Goal: Use online tool/utility: Utilize a website feature to perform a specific function

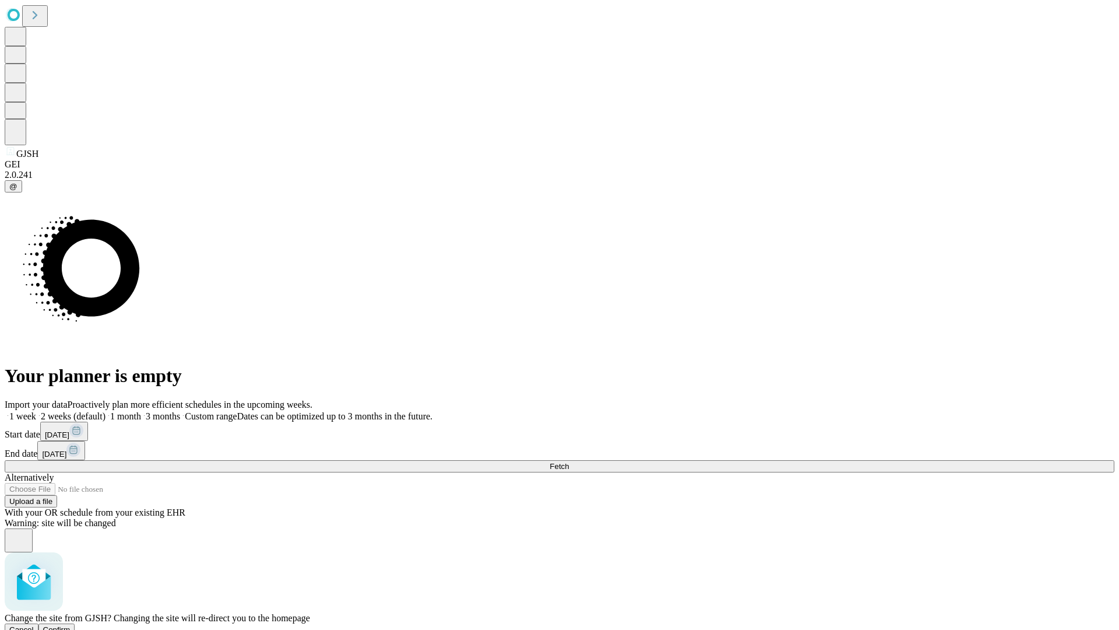
click at [71, 625] on span "Confirm" at bounding box center [56, 629] width 27 height 9
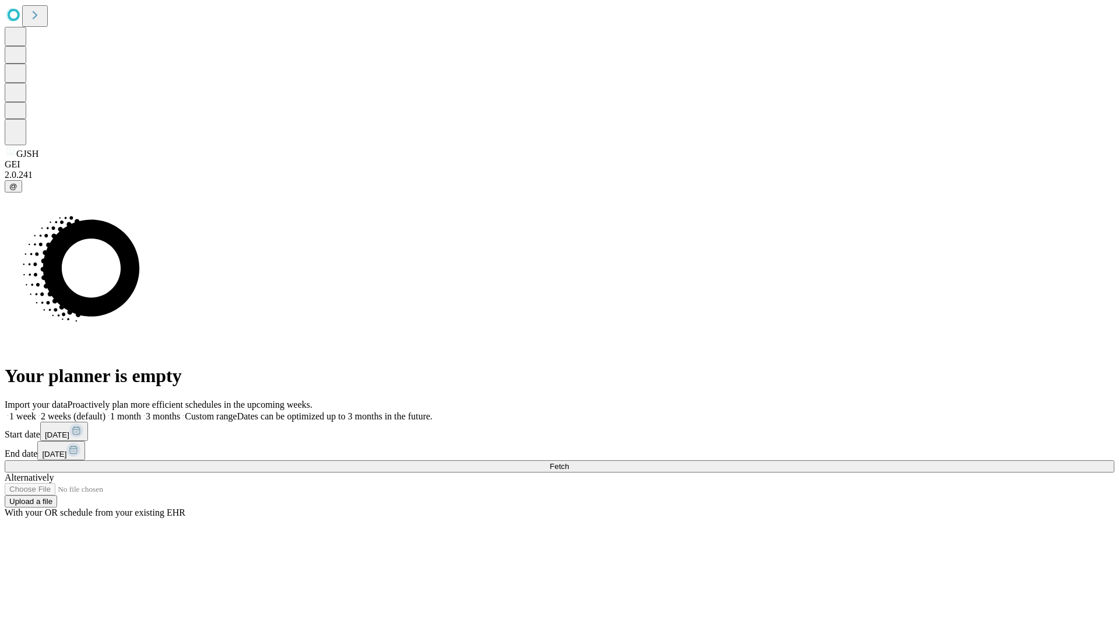
click at [36, 411] on label "1 week" at bounding box center [20, 416] width 31 height 10
click at [569, 462] on span "Fetch" at bounding box center [559, 466] width 19 height 9
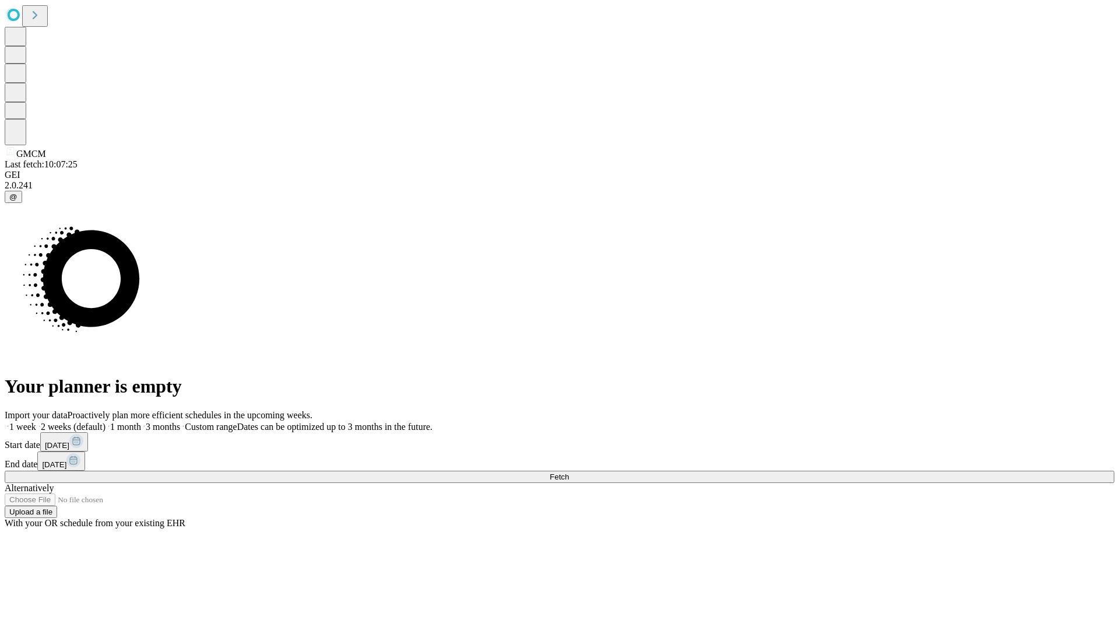
click at [36, 421] on label "1 week" at bounding box center [20, 426] width 31 height 10
click at [569, 472] on span "Fetch" at bounding box center [559, 476] width 19 height 9
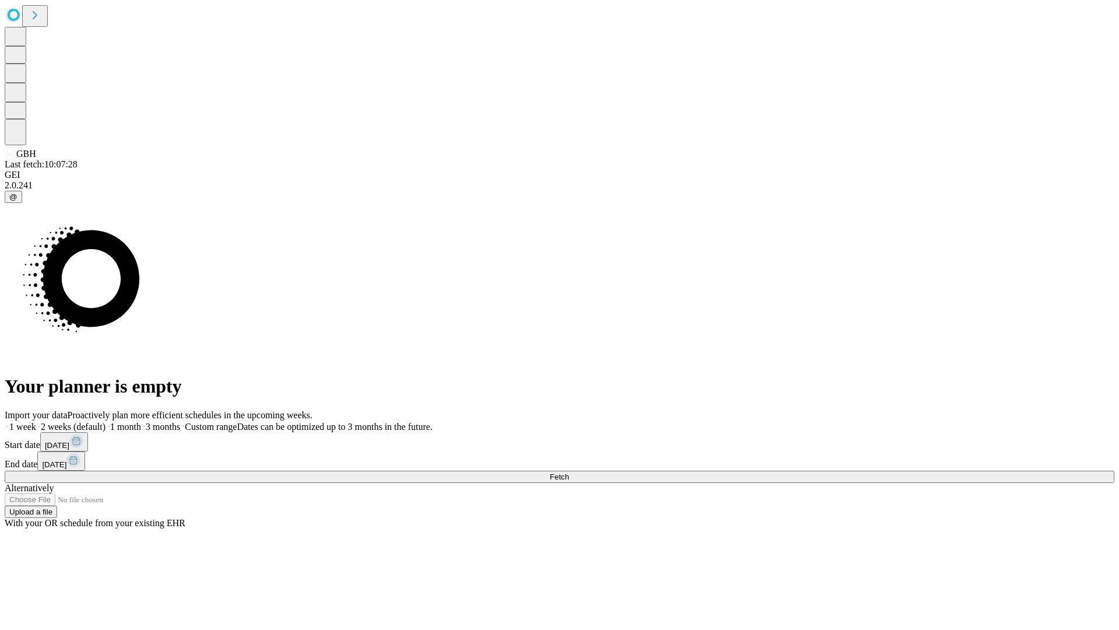
click at [569, 472] on span "Fetch" at bounding box center [559, 476] width 19 height 9
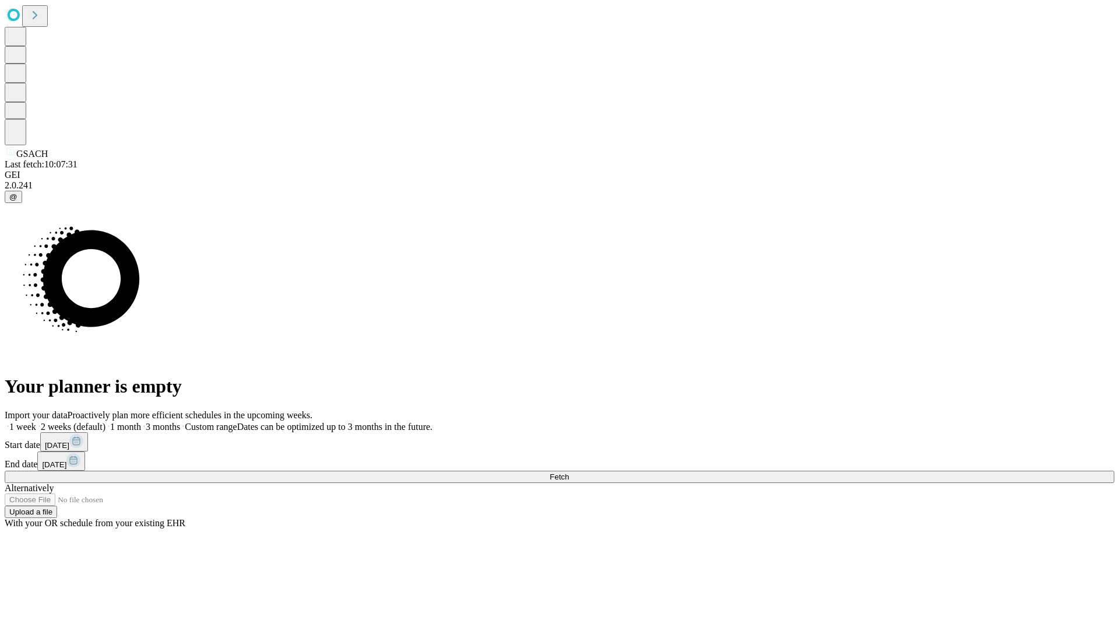
click at [36, 421] on label "1 week" at bounding box center [20, 426] width 31 height 10
click at [569, 472] on span "Fetch" at bounding box center [559, 476] width 19 height 9
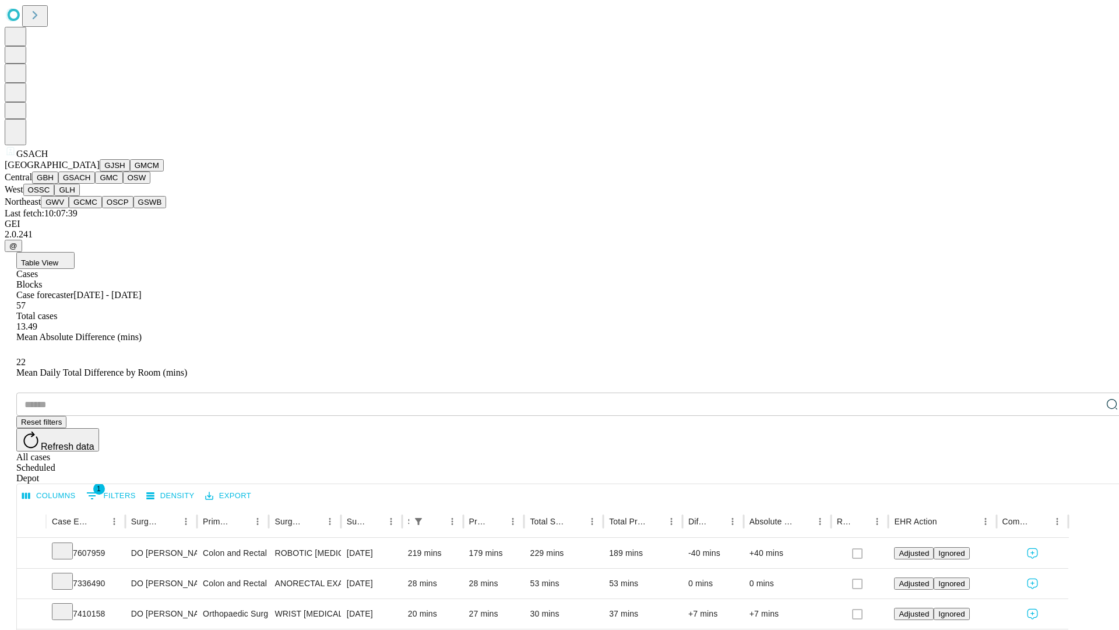
click at [95, 184] on button "GMC" at bounding box center [108, 177] width 27 height 12
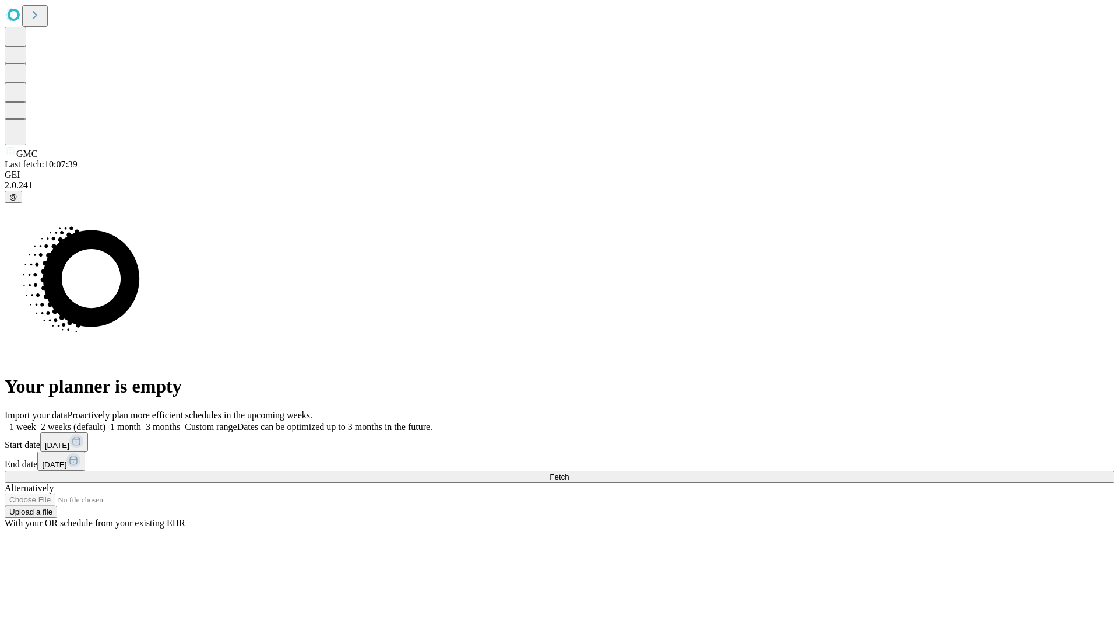
click at [36, 421] on label "1 week" at bounding box center [20, 426] width 31 height 10
click at [569, 472] on span "Fetch" at bounding box center [559, 476] width 19 height 9
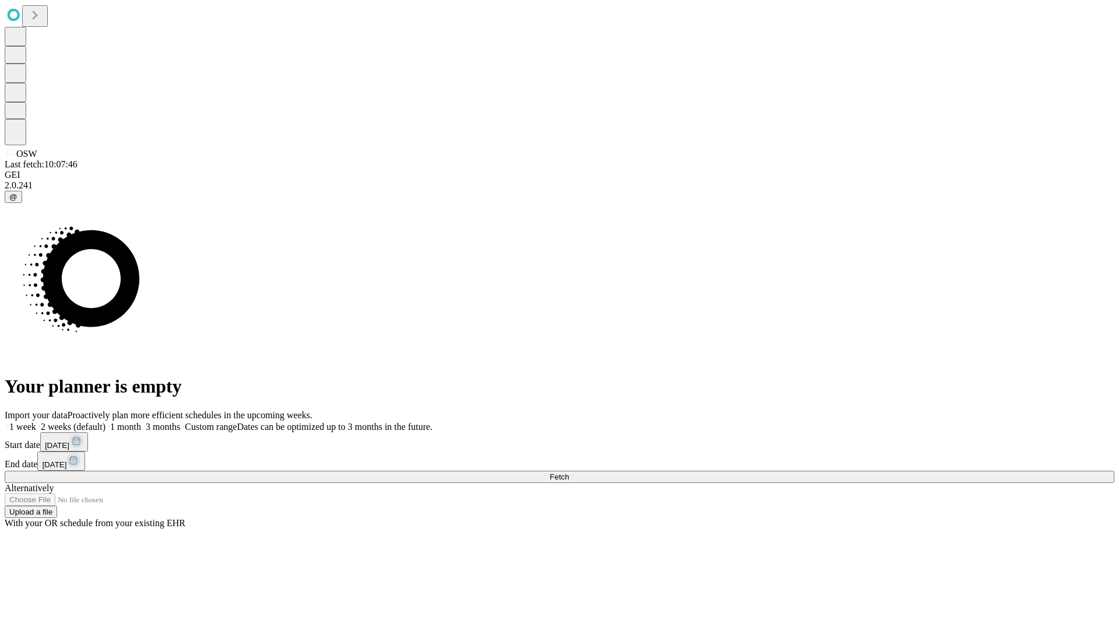
click at [36, 421] on label "1 week" at bounding box center [20, 426] width 31 height 10
click at [569, 472] on span "Fetch" at bounding box center [559, 476] width 19 height 9
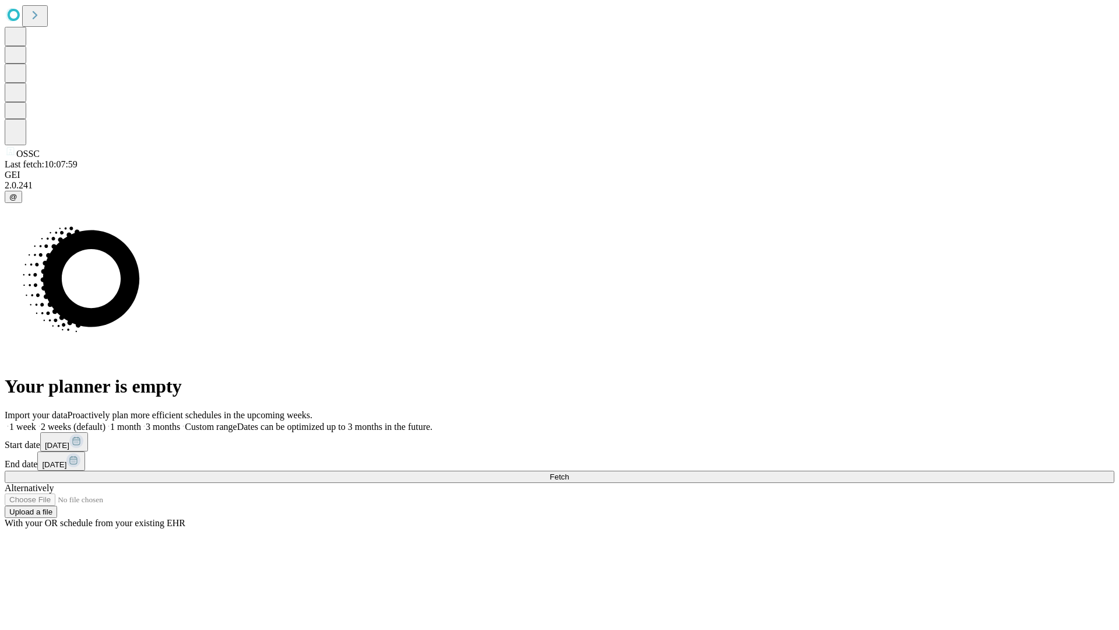
click at [36, 421] on label "1 week" at bounding box center [20, 426] width 31 height 10
click at [569, 472] on span "Fetch" at bounding box center [559, 476] width 19 height 9
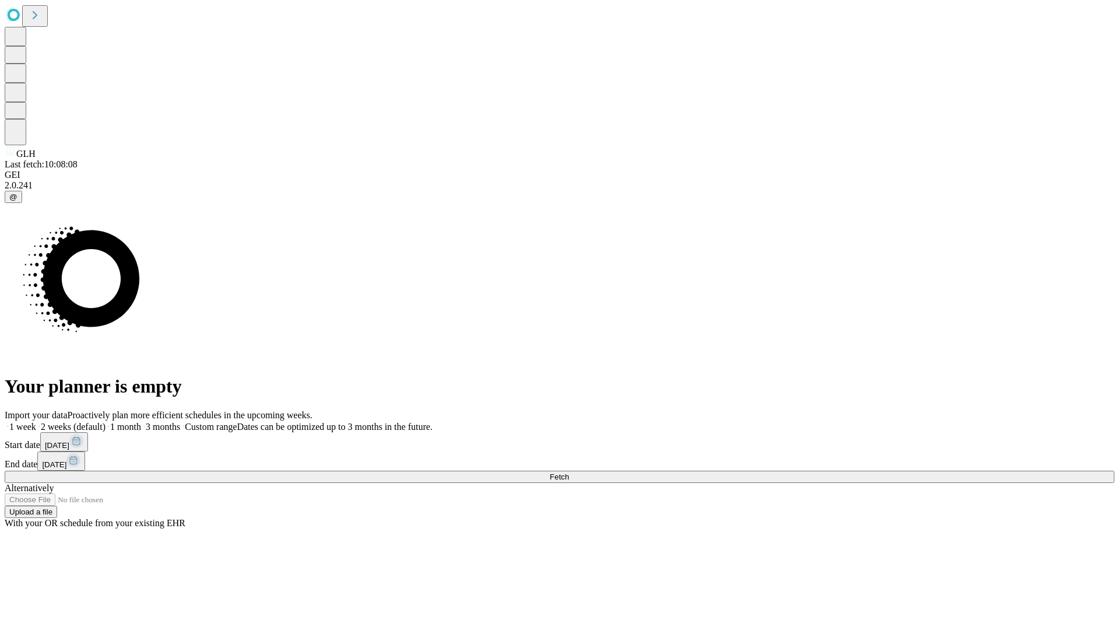
click at [569, 472] on span "Fetch" at bounding box center [559, 476] width 19 height 9
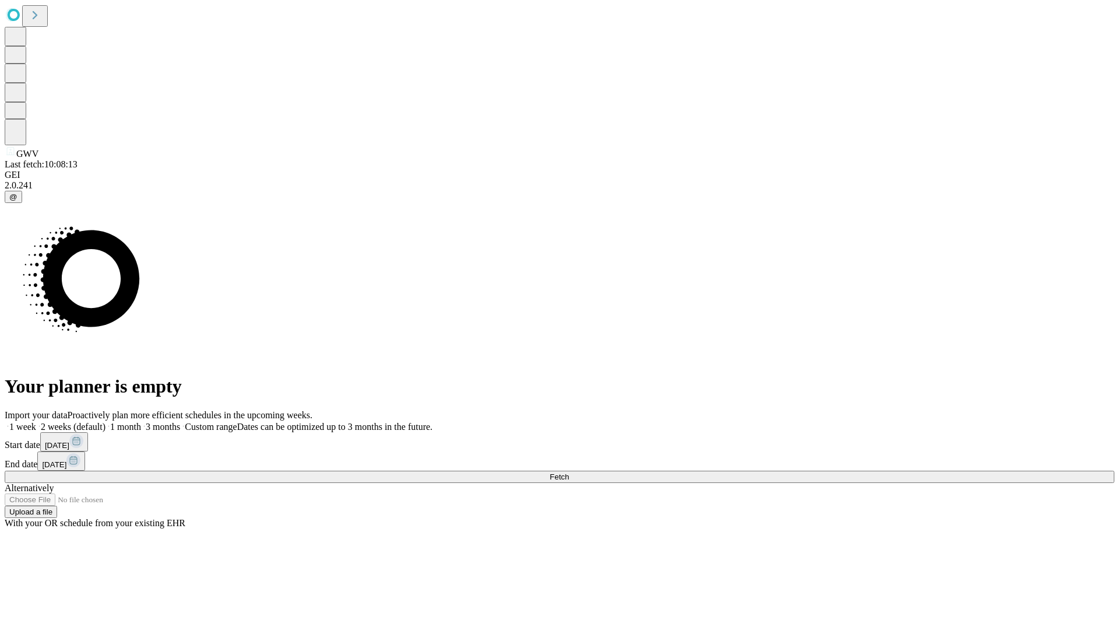
click at [36, 421] on label "1 week" at bounding box center [20, 426] width 31 height 10
click at [569, 472] on span "Fetch" at bounding box center [559, 476] width 19 height 9
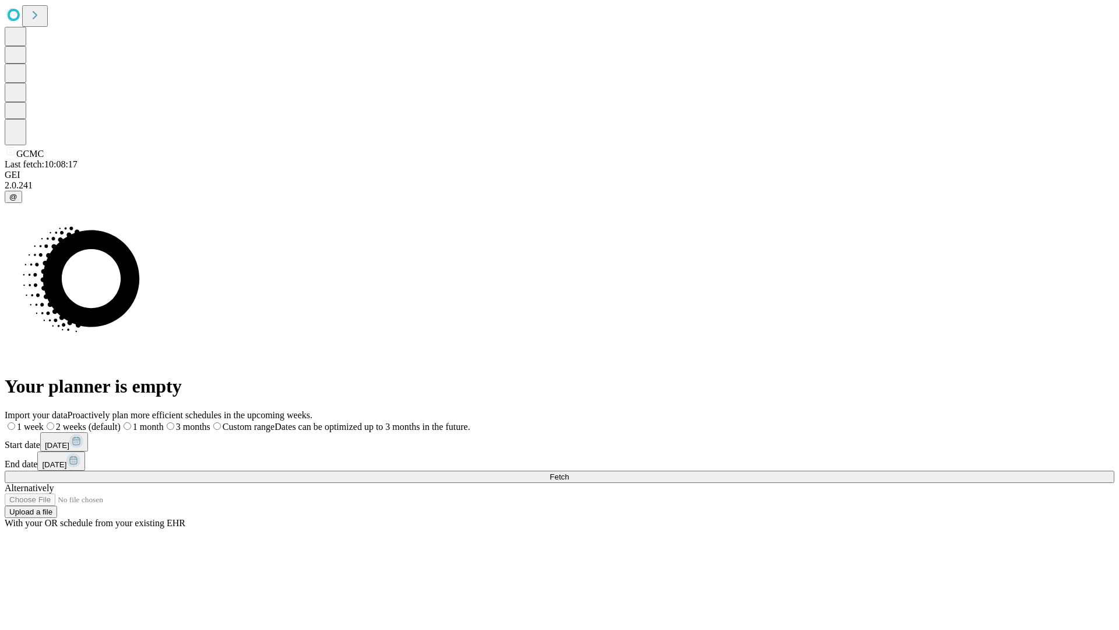
click at [569, 472] on span "Fetch" at bounding box center [559, 476] width 19 height 9
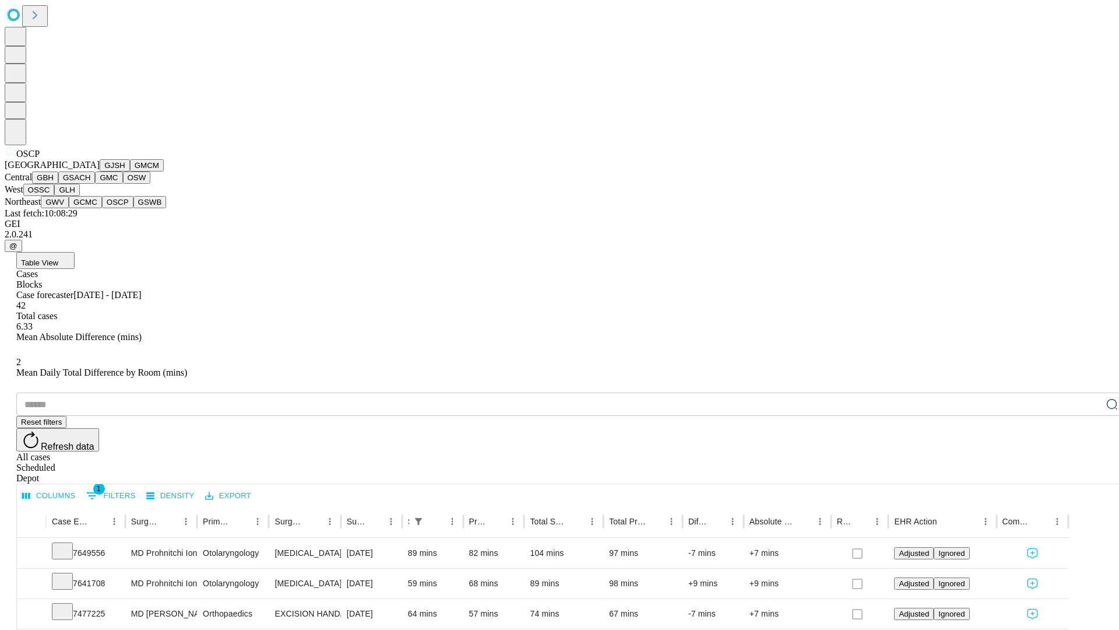
click at [133, 208] on button "GSWB" at bounding box center [149, 202] width 33 height 12
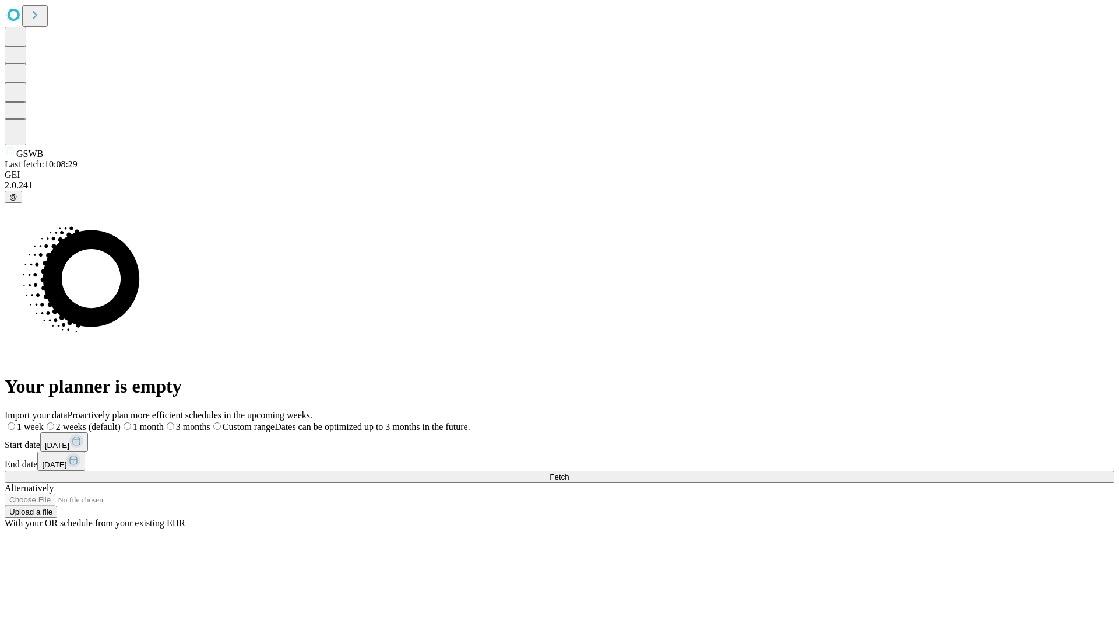
click at [44, 421] on label "1 week" at bounding box center [24, 426] width 39 height 10
click at [569, 472] on span "Fetch" at bounding box center [559, 476] width 19 height 9
